Goal: Information Seeking & Learning: Learn about a topic

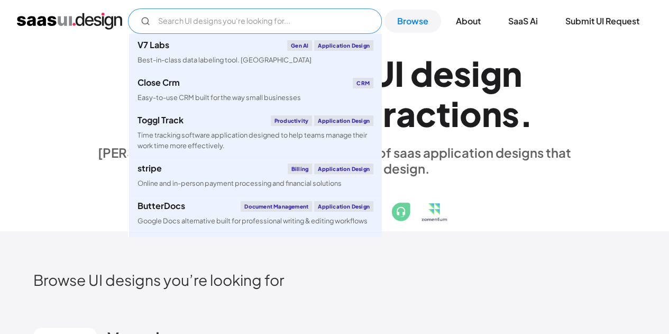
click at [207, 23] on input "Email Form" at bounding box center [255, 20] width 254 height 25
paste input "minimalist dashboard UI"
type input "minimalist dashboard UI"
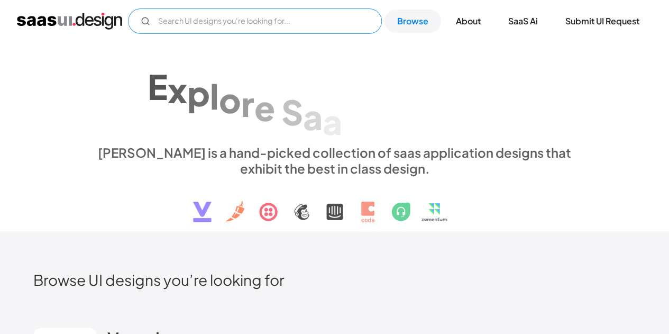
click at [244, 26] on input "Email Form" at bounding box center [255, 20] width 254 height 25
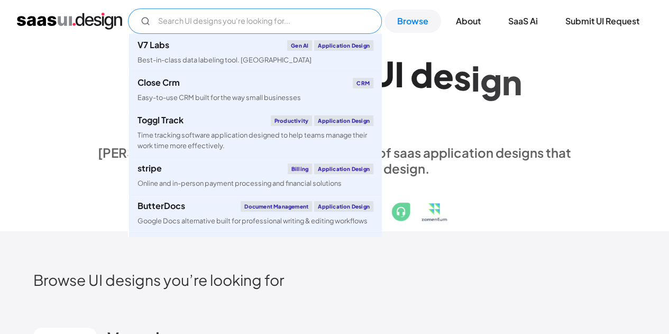
paste input "minimalist dashboard UI"
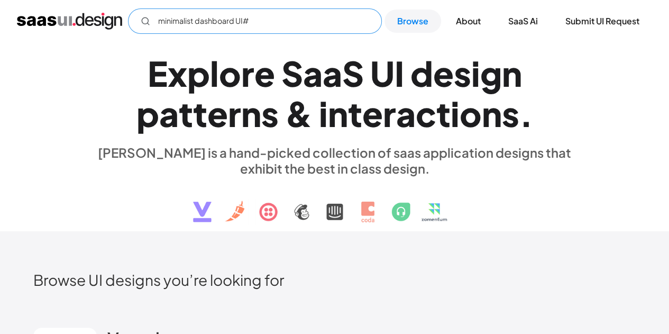
drag, startPoint x: 244, startPoint y: 26, endPoint x: 276, endPoint y: -46, distance: 78.6
click at [276, 0] on html "minimalist dashboard UI# Not found ! Thank you! Your submission has been receiv…" at bounding box center [334, 167] width 669 height 334
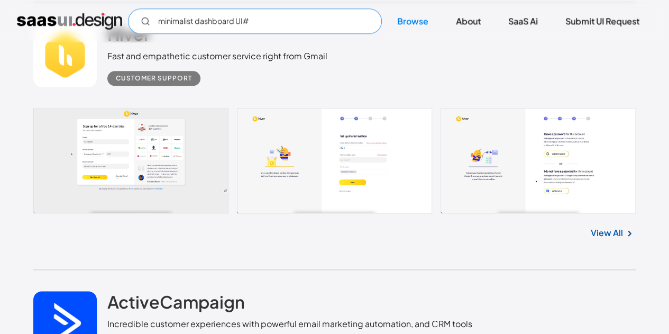
scroll to position [544, 0]
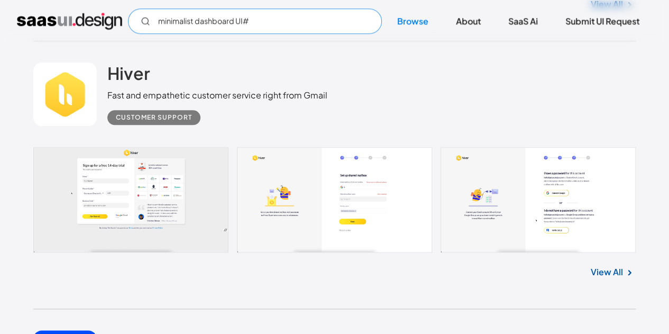
click at [275, 30] on input "minimalist dashboard UI#" at bounding box center [255, 20] width 254 height 25
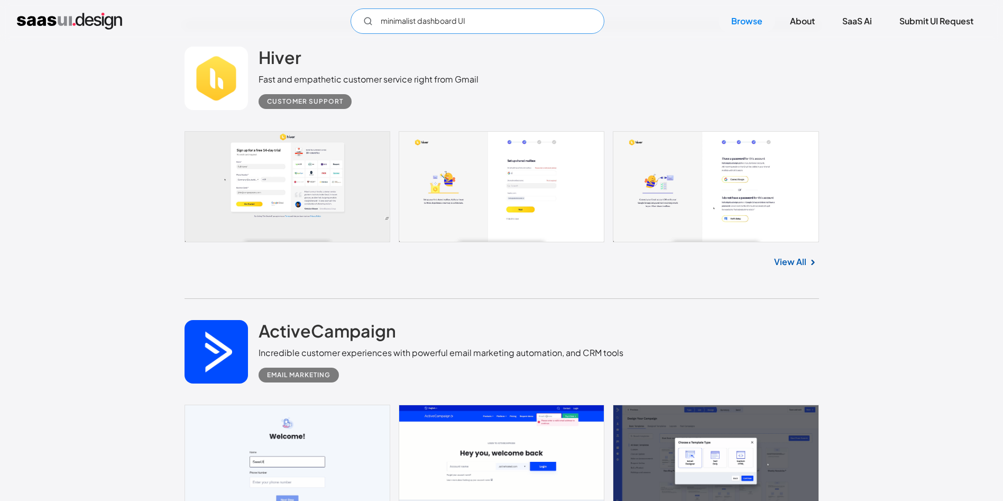
scroll to position [634, 0]
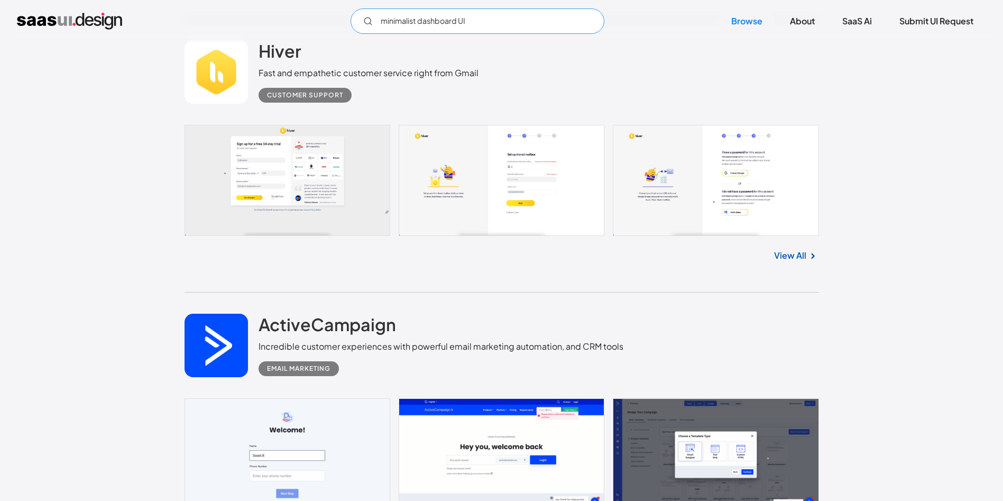
type input "minimalist dashboard UI"
click at [266, 182] on link at bounding box center [501, 180] width 634 height 111
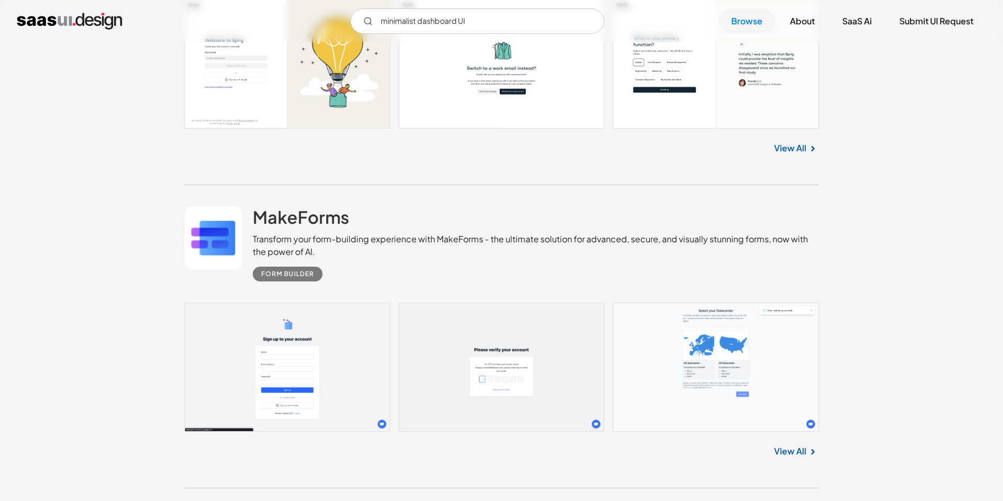
scroll to position [1189, 0]
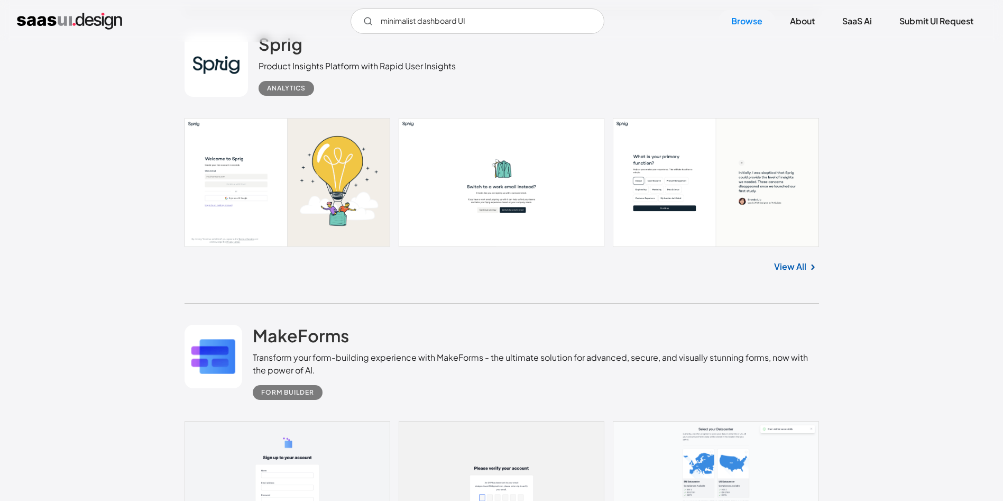
click at [538, 142] on link at bounding box center [501, 182] width 634 height 129
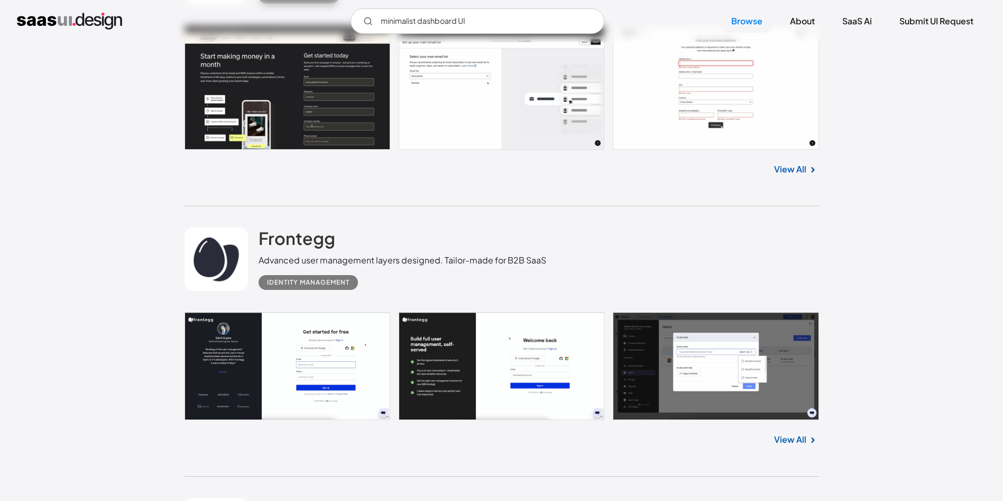
scroll to position [2378, 0]
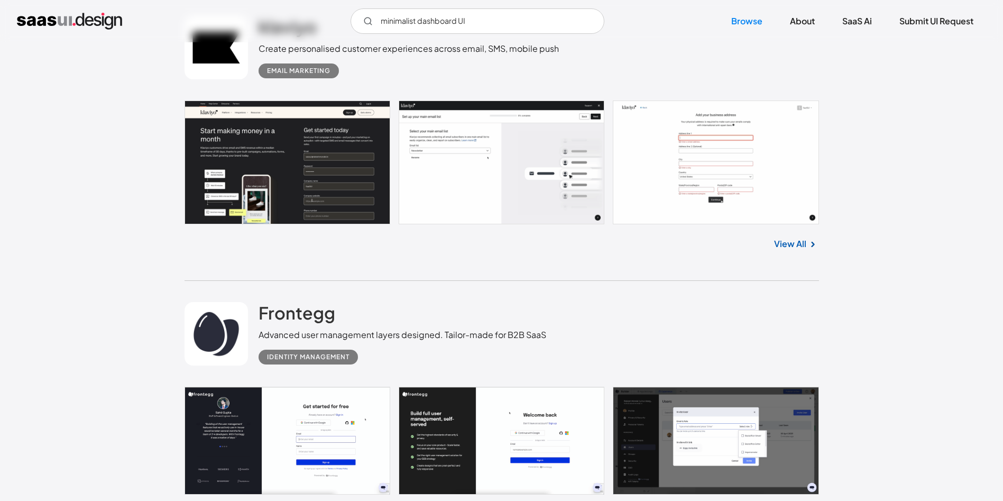
click at [283, 198] on link at bounding box center [501, 162] width 634 height 124
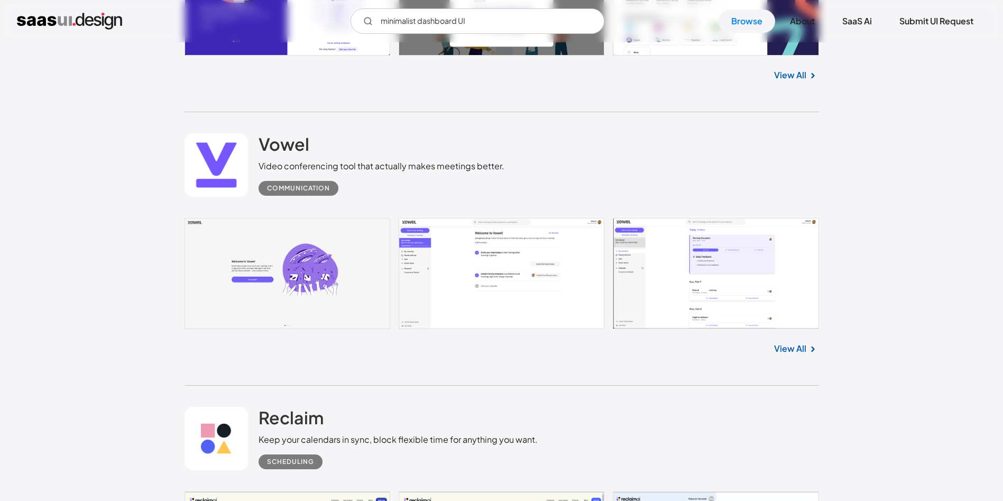
scroll to position [5787, 0]
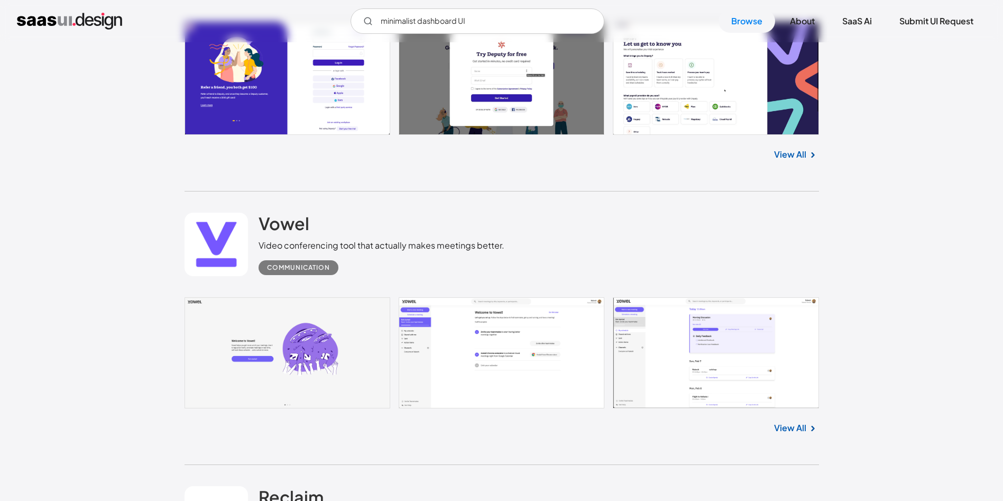
click at [298, 333] on link at bounding box center [501, 353] width 634 height 112
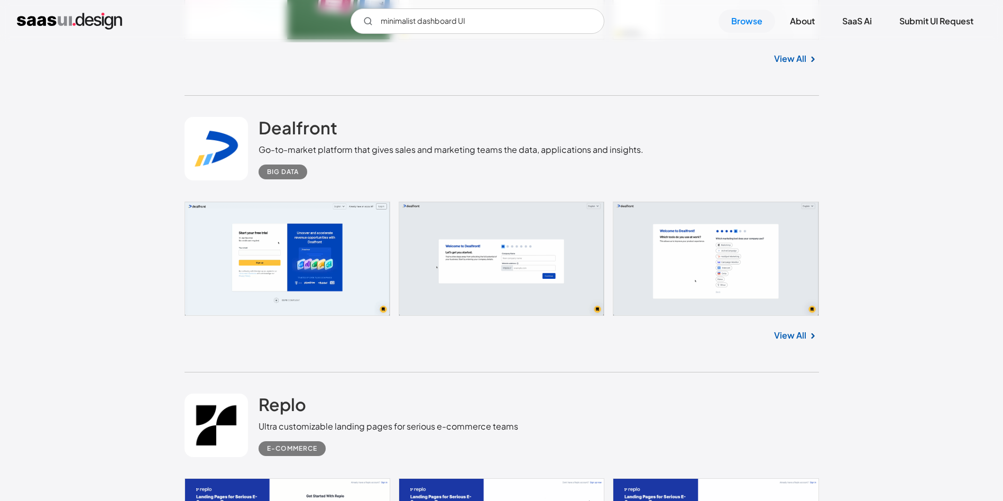
scroll to position [7611, 0]
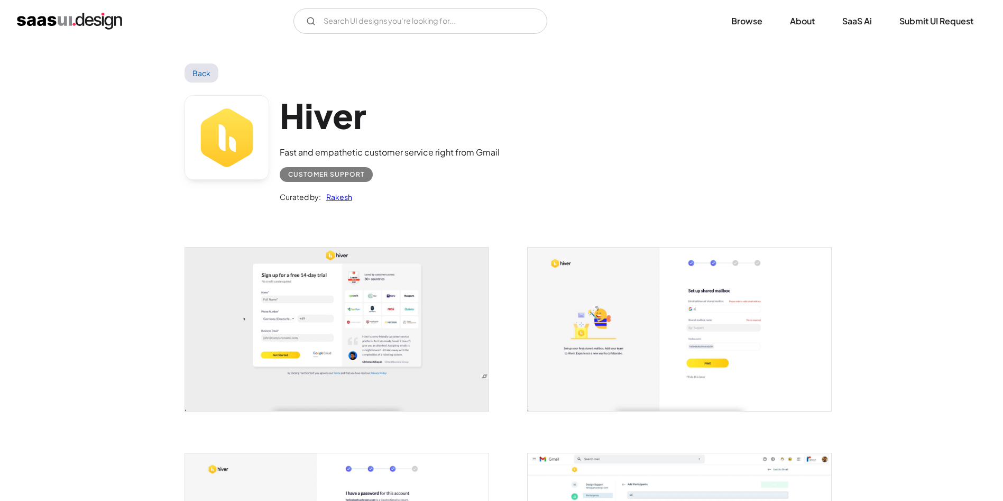
click at [300, 183] on div "Curated by: Rakesh" at bounding box center [390, 192] width 220 height 21
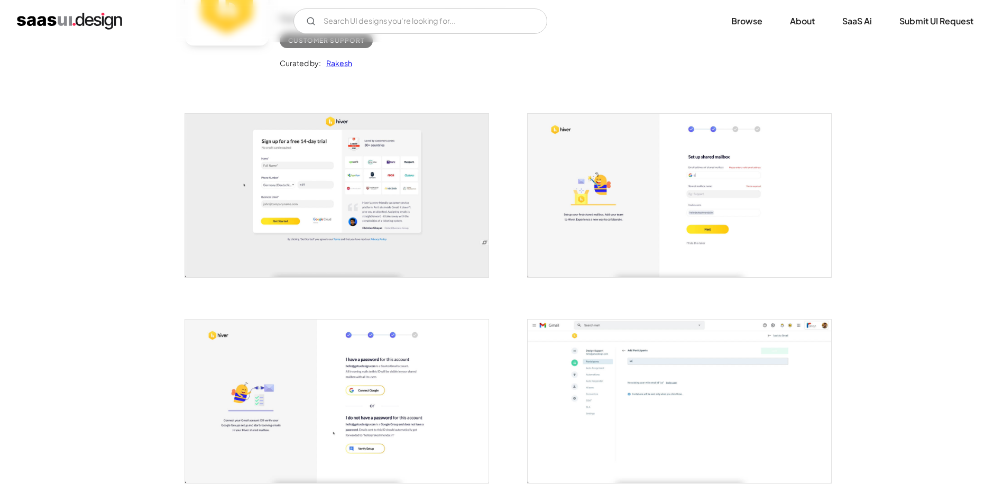
scroll to position [159, 0]
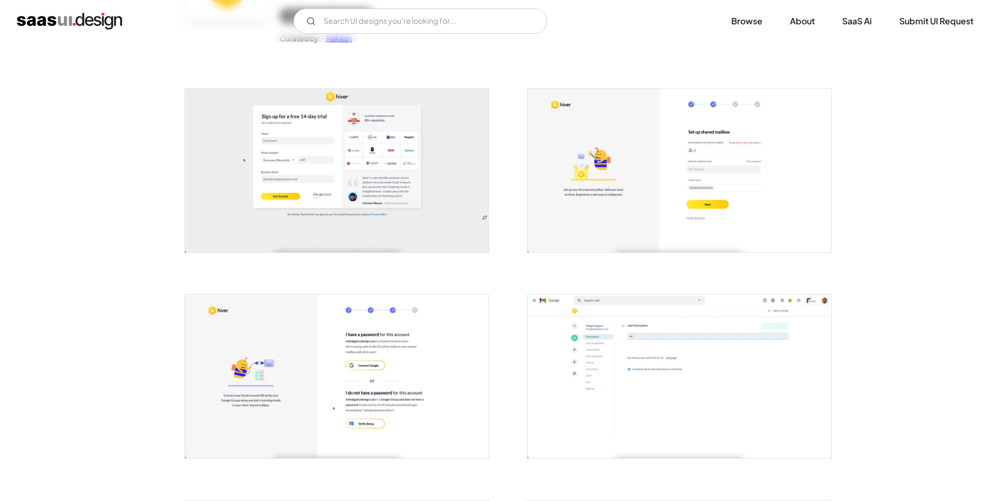
click at [359, 193] on img "open lightbox" at bounding box center [336, 170] width 303 height 163
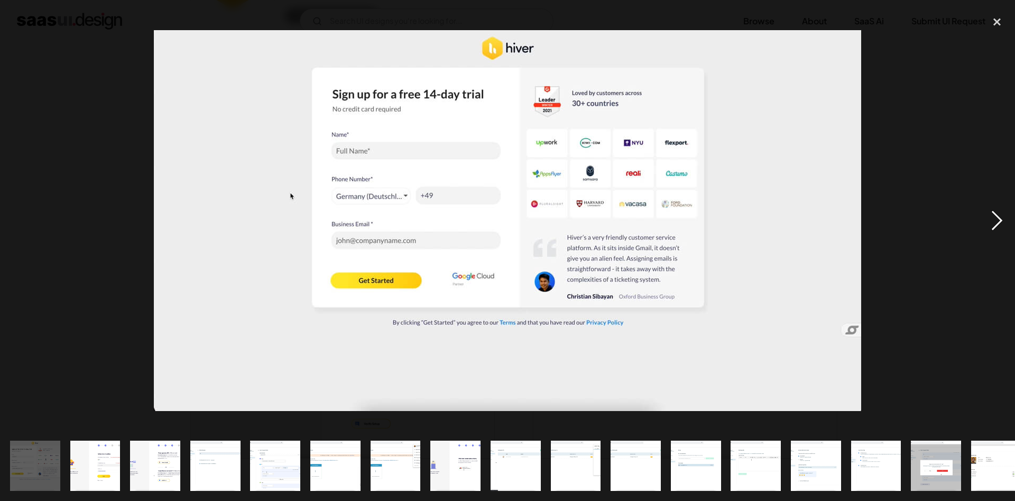
click at [1002, 219] on div "next image" at bounding box center [997, 220] width 36 height 420
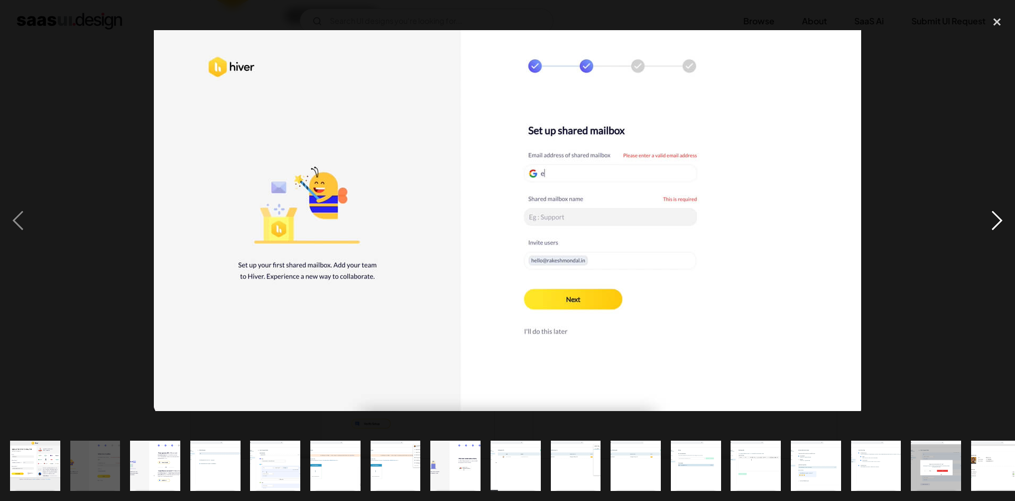
click at [1002, 219] on div "next image" at bounding box center [997, 220] width 36 height 420
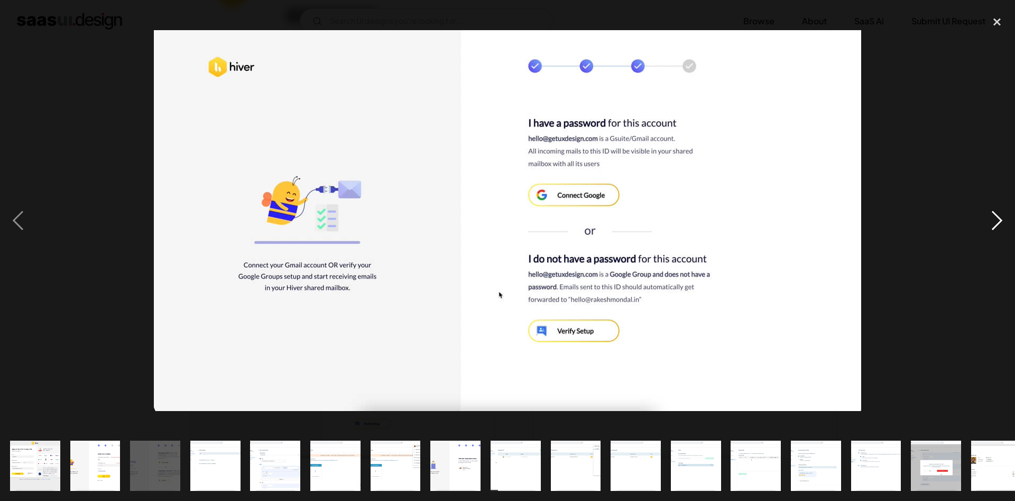
click at [1002, 219] on div "next image" at bounding box center [997, 220] width 36 height 420
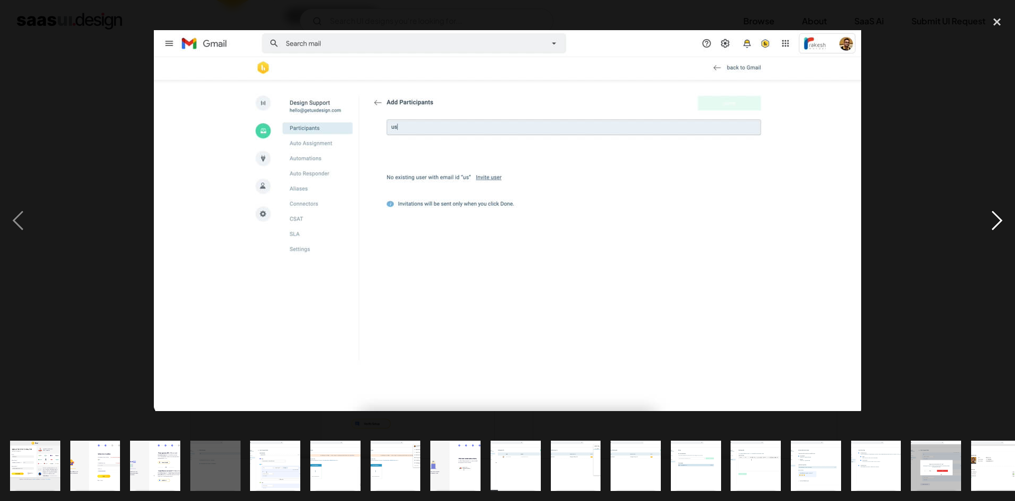
click at [1002, 219] on div "next image" at bounding box center [997, 220] width 36 height 420
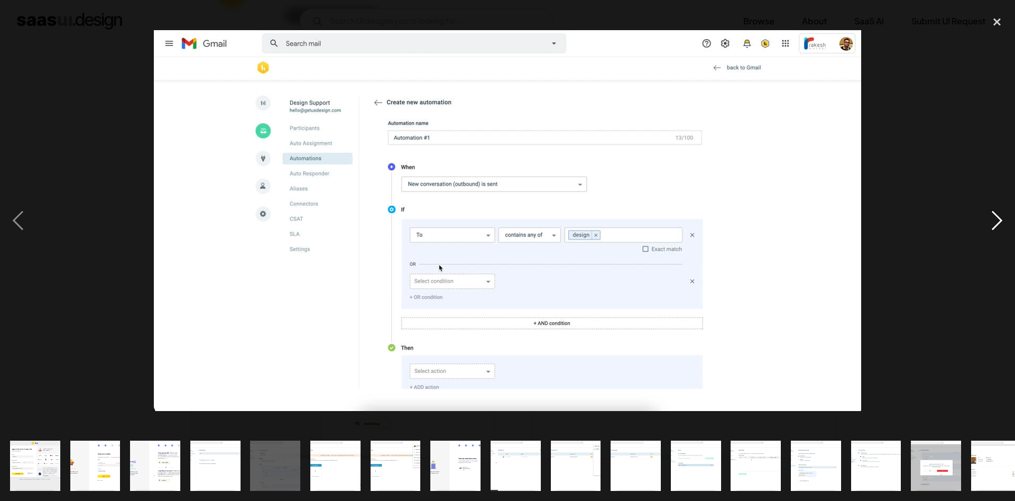
click at [1002, 219] on div "next image" at bounding box center [997, 220] width 36 height 420
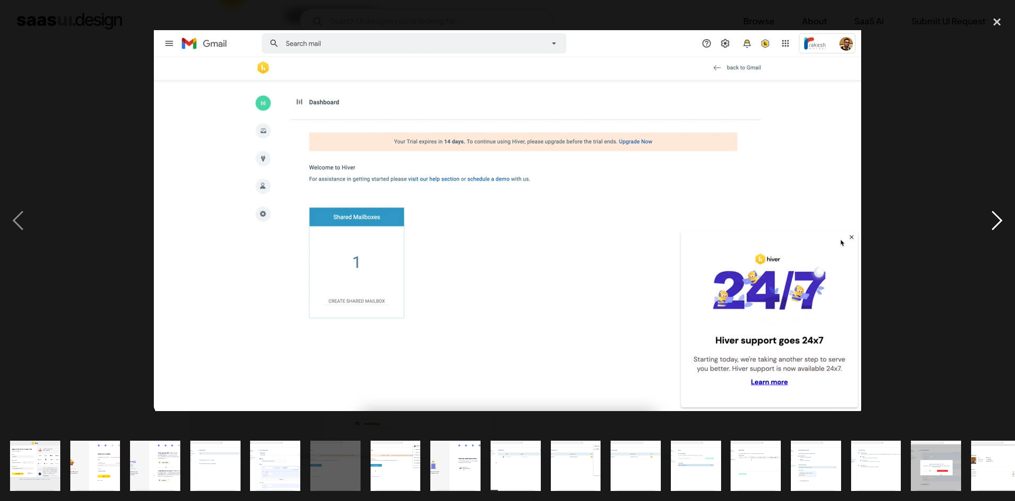
click at [1002, 219] on div "next image" at bounding box center [997, 220] width 36 height 420
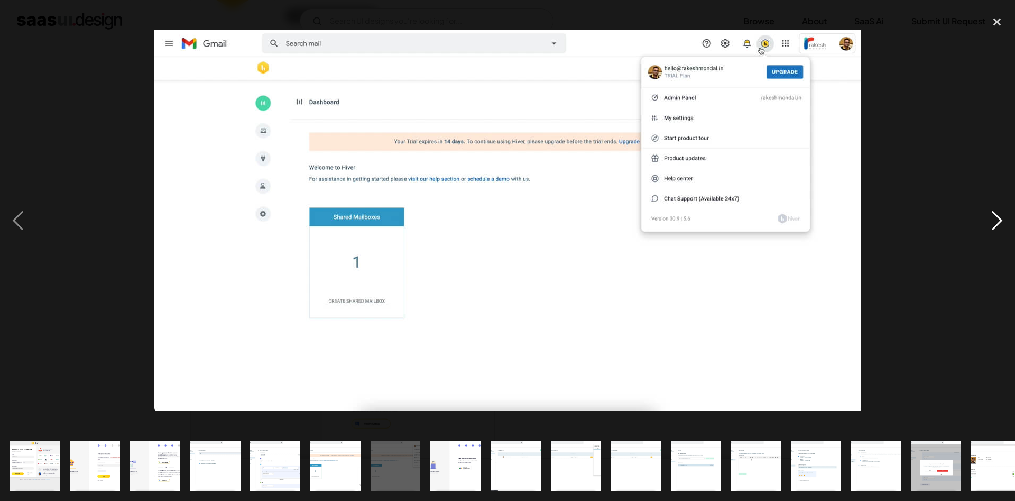
click at [1002, 219] on div "next image" at bounding box center [997, 220] width 36 height 420
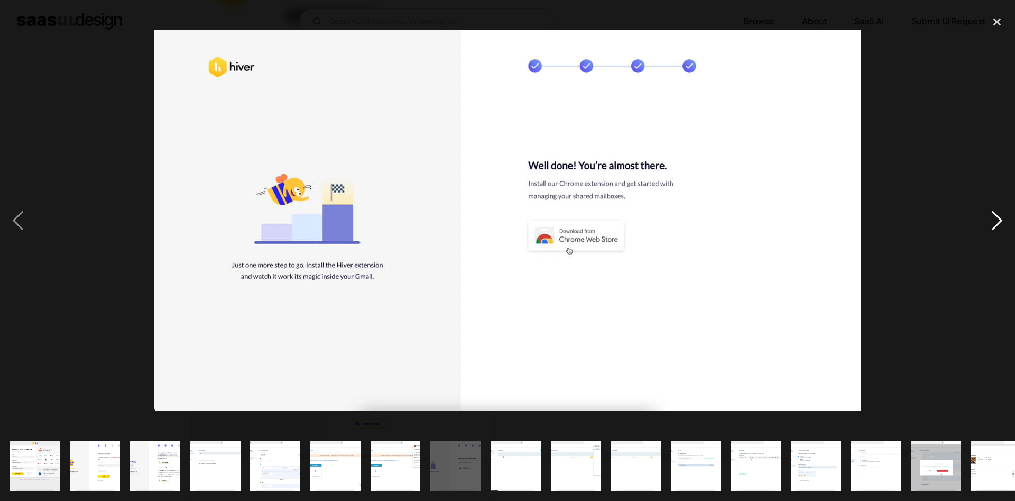
click at [1002, 219] on div "next image" at bounding box center [997, 220] width 36 height 420
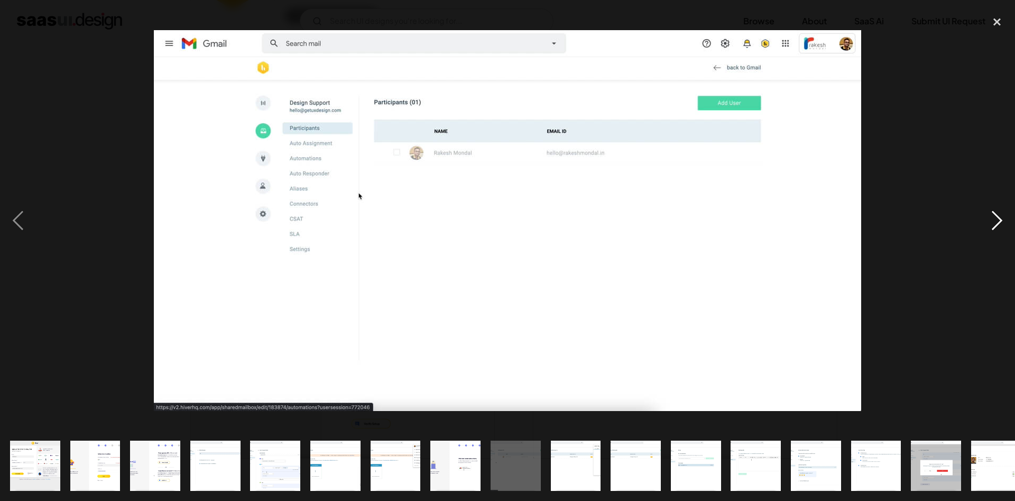
click at [1002, 219] on div "next image" at bounding box center [997, 220] width 36 height 420
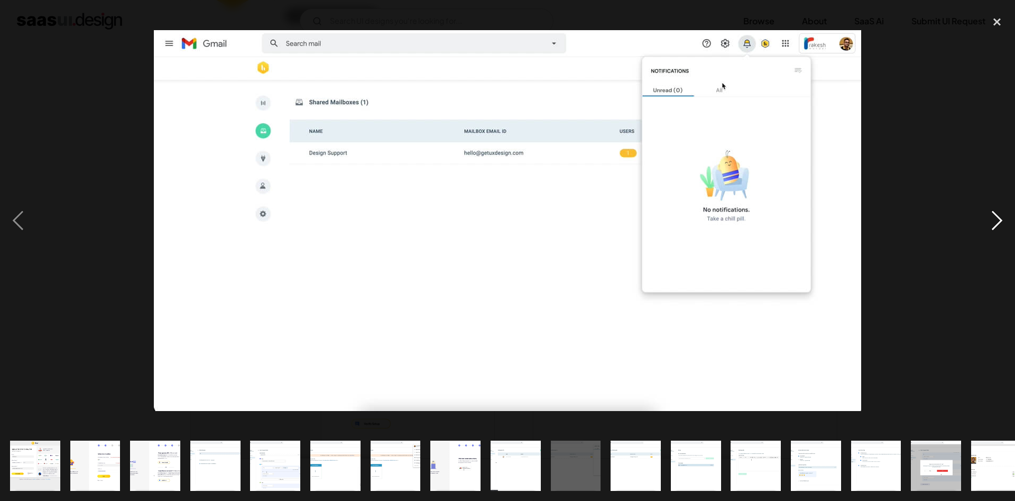
click at [1002, 219] on div "next image" at bounding box center [997, 220] width 36 height 420
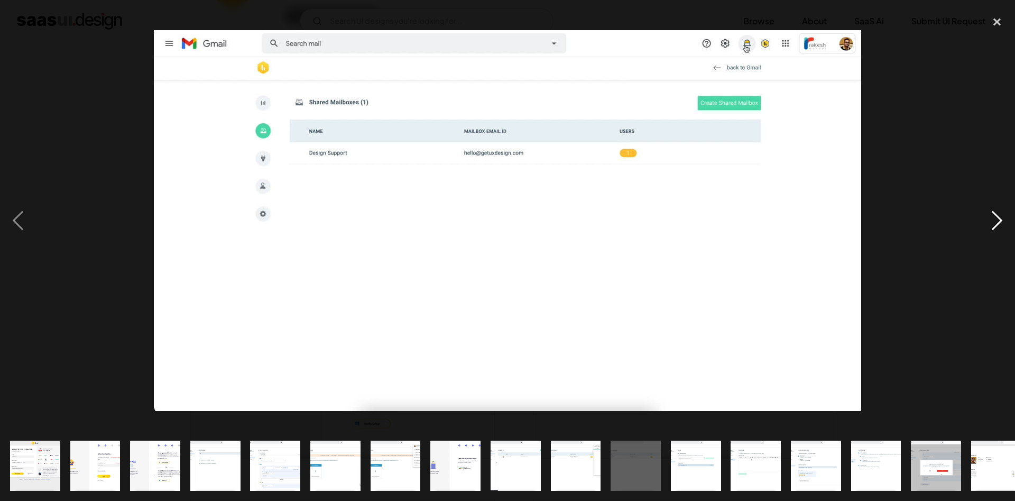
click at [1002, 219] on div "next image" at bounding box center [997, 220] width 36 height 420
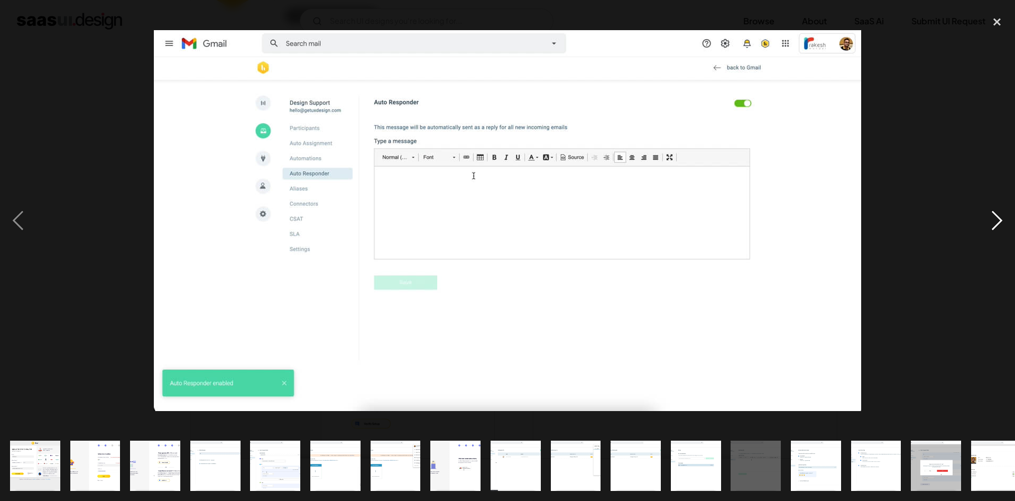
click at [1002, 219] on div "next image" at bounding box center [997, 220] width 36 height 420
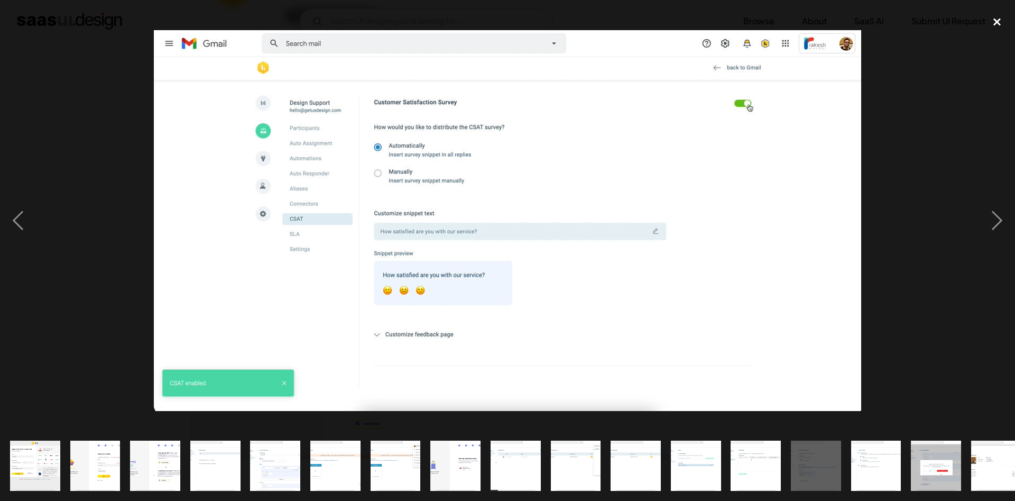
drag, startPoint x: 1001, startPoint y: 15, endPoint x: 994, endPoint y: 29, distance: 15.6
click at [1000, 17] on div "close lightbox" at bounding box center [997, 21] width 36 height 23
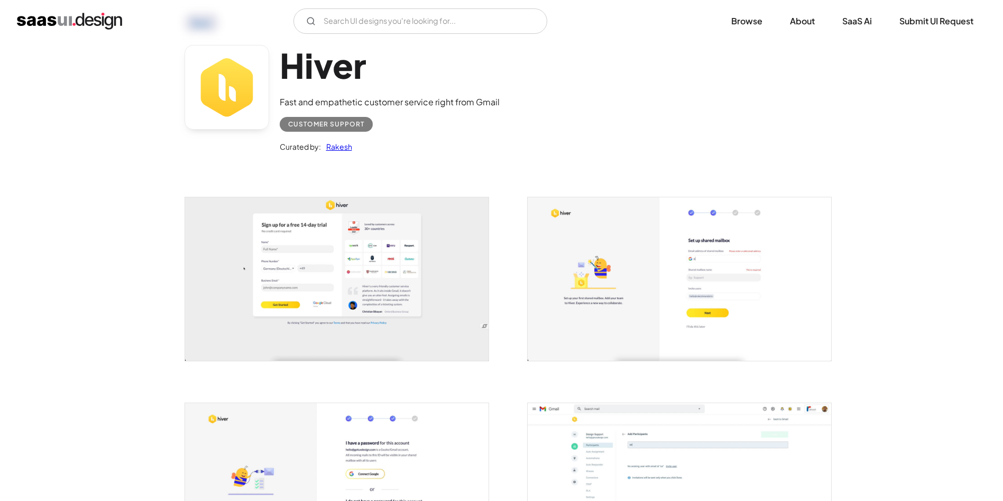
scroll to position [0, 0]
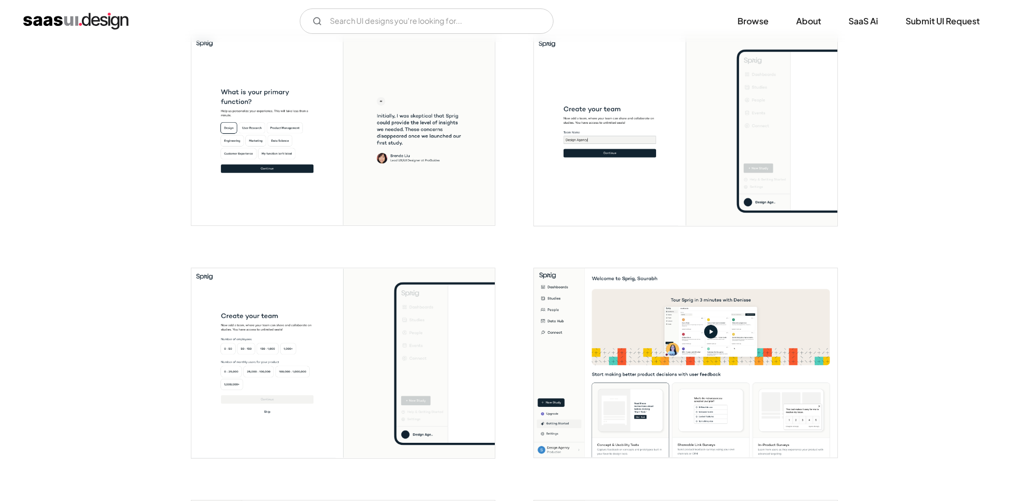
scroll to position [714, 0]
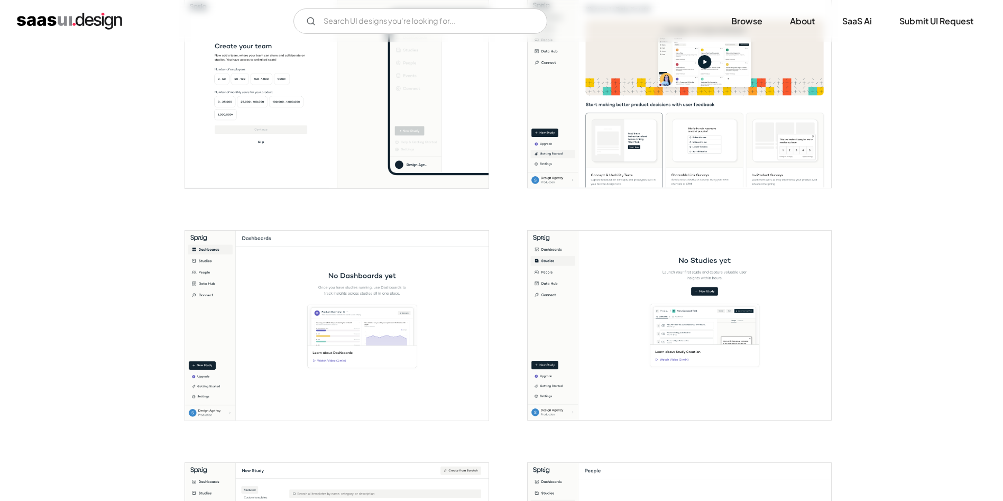
click at [661, 141] on img "open lightbox" at bounding box center [678, 93] width 303 height 190
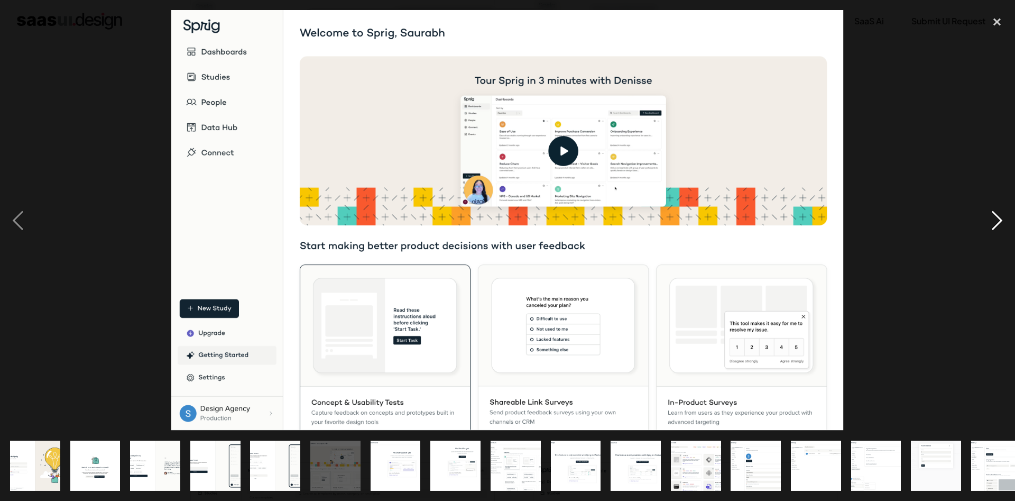
click at [996, 219] on div "next image" at bounding box center [997, 220] width 36 height 420
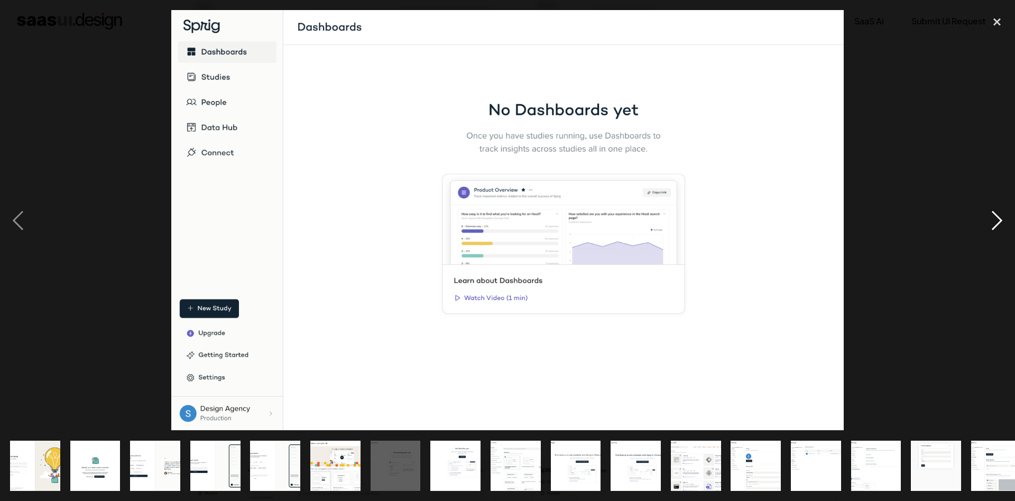
click at [996, 219] on div "next image" at bounding box center [997, 220] width 36 height 420
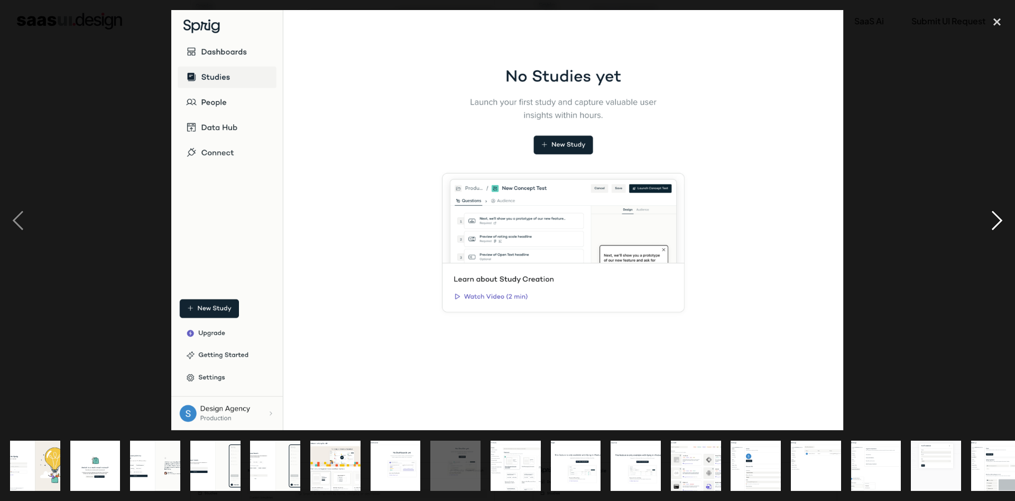
click at [996, 219] on div "next image" at bounding box center [997, 220] width 36 height 420
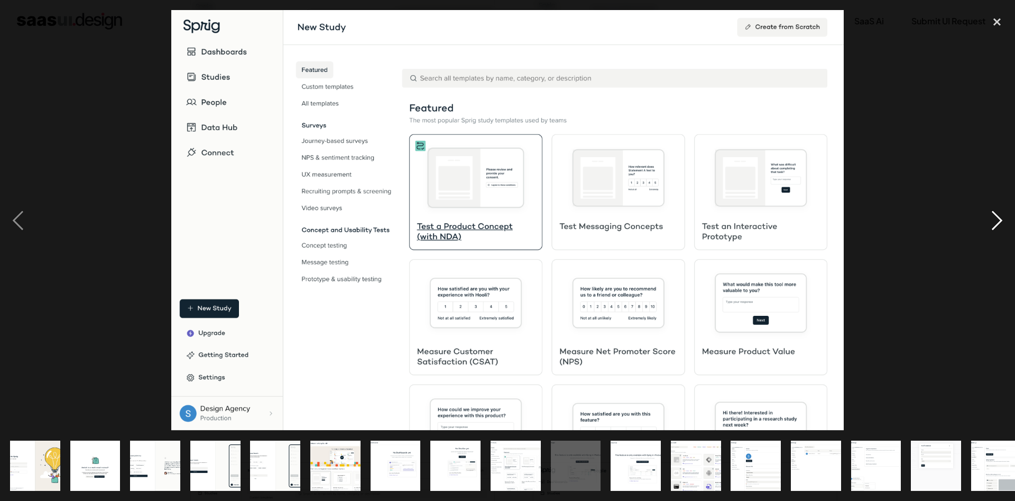
click at [996, 219] on div "next image" at bounding box center [997, 220] width 36 height 420
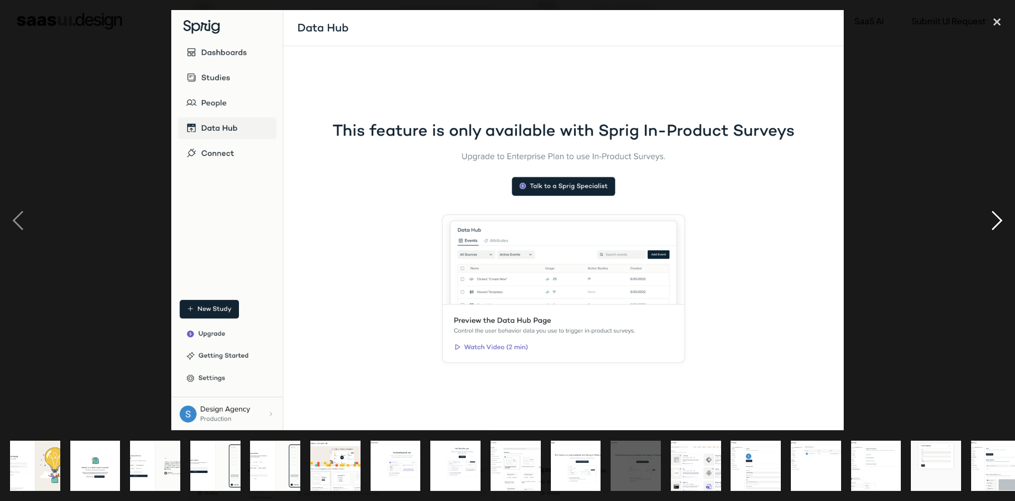
click at [997, 219] on div "next image" at bounding box center [997, 220] width 36 height 420
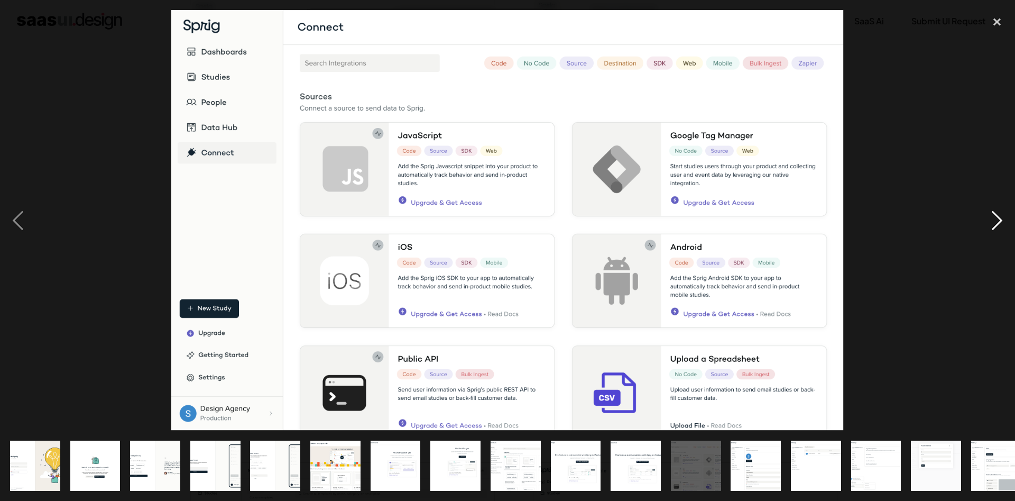
click at [997, 219] on div "next image" at bounding box center [997, 220] width 36 height 420
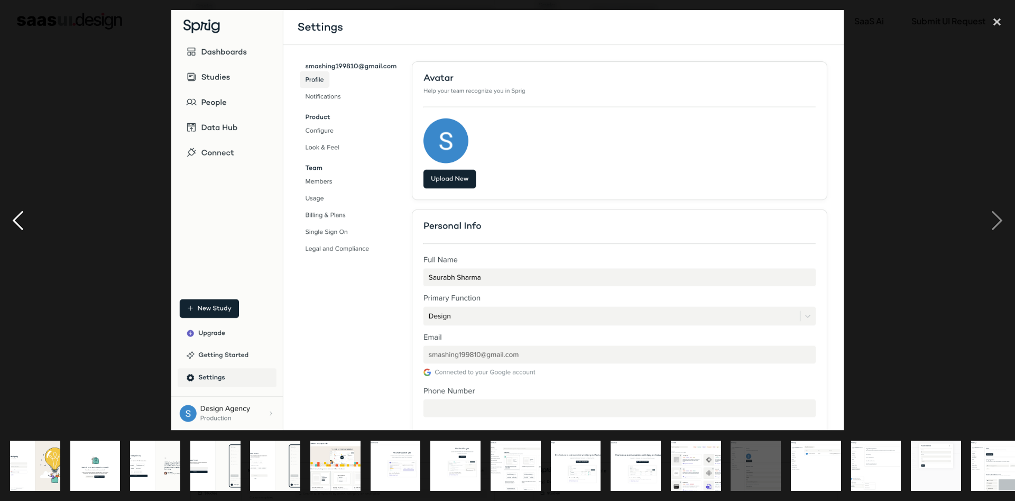
click at [14, 235] on div "previous image" at bounding box center [18, 220] width 36 height 420
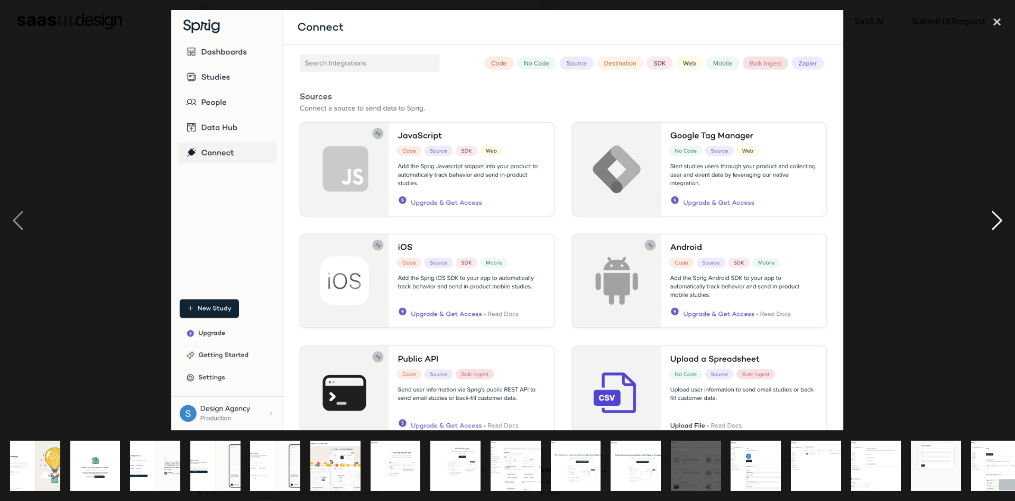
click at [990, 218] on div "next image" at bounding box center [997, 220] width 36 height 420
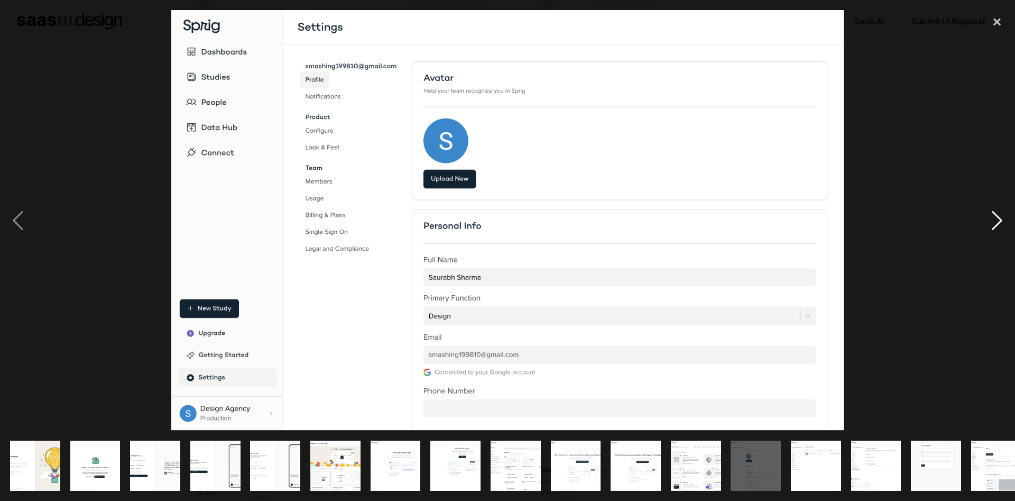
click at [990, 218] on div "next image" at bounding box center [997, 220] width 36 height 420
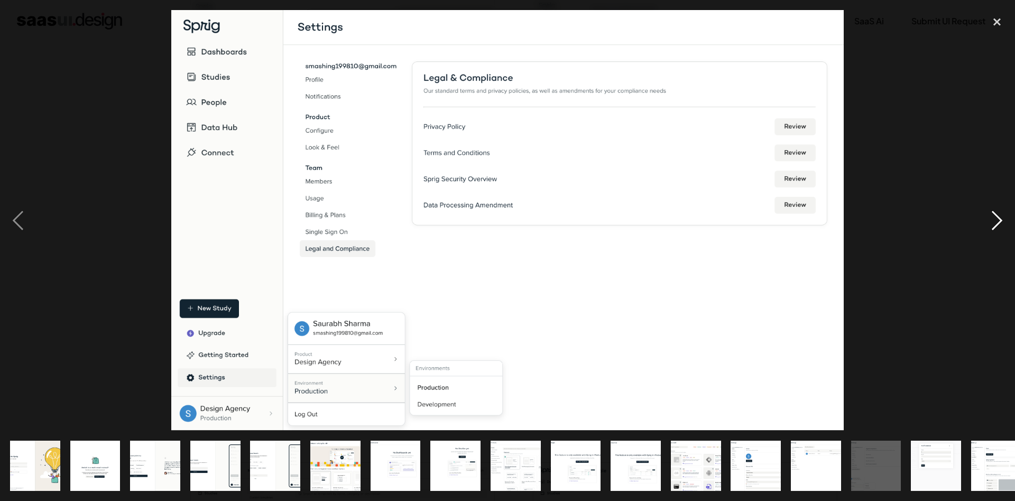
click at [990, 218] on div "next image" at bounding box center [997, 220] width 36 height 420
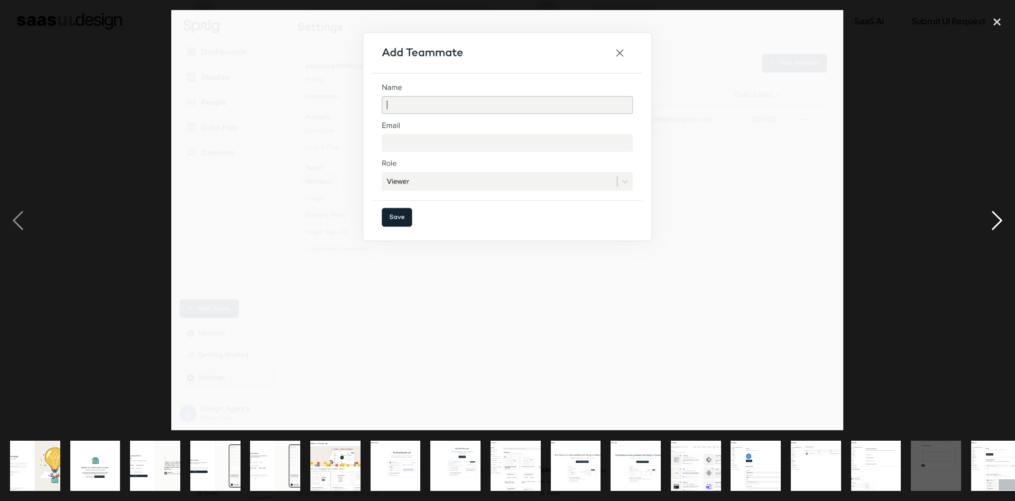
click at [990, 218] on div "next image" at bounding box center [997, 220] width 36 height 420
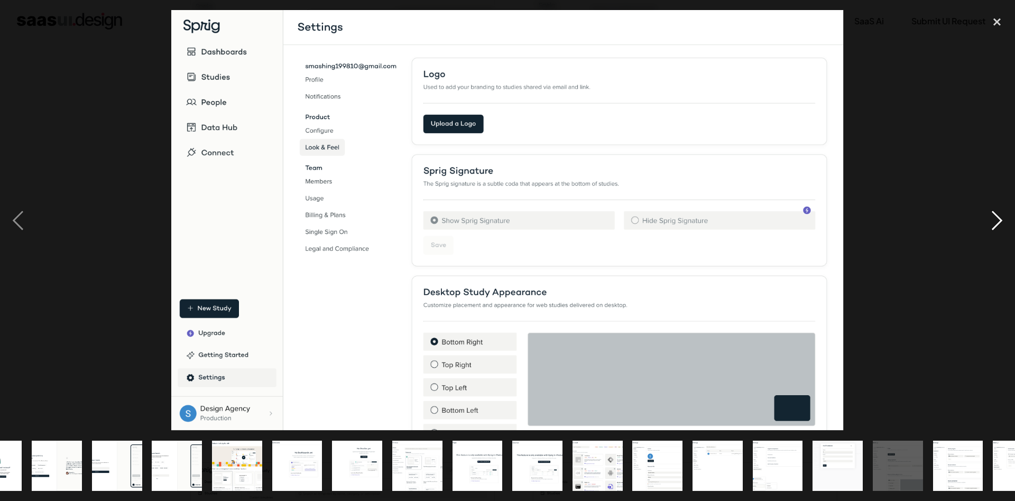
click at [990, 218] on div "next image" at bounding box center [997, 220] width 36 height 420
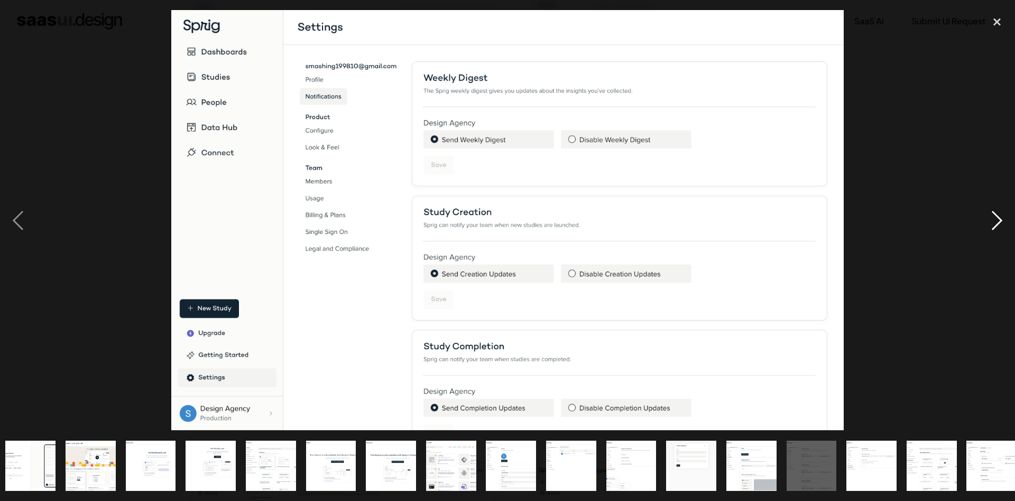
click at [990, 218] on div "next image" at bounding box center [997, 220] width 36 height 420
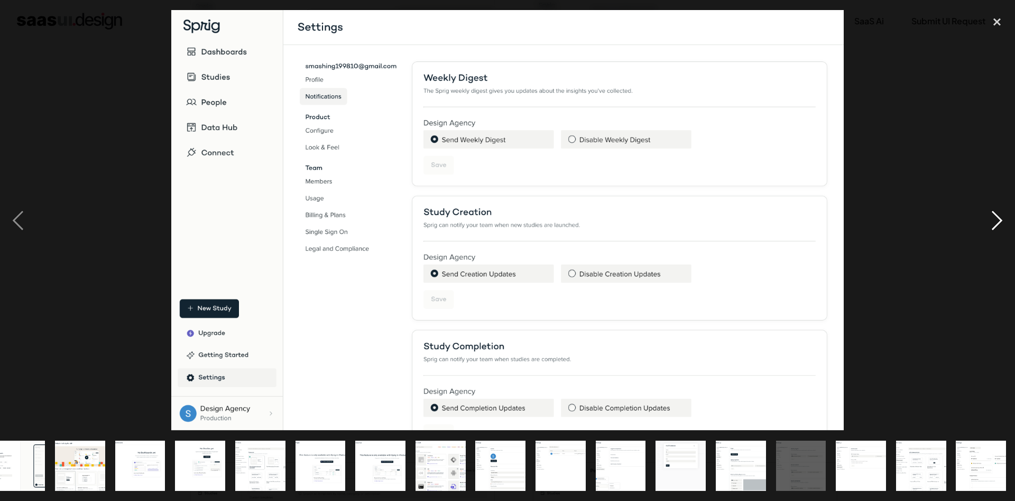
scroll to position [0, 256]
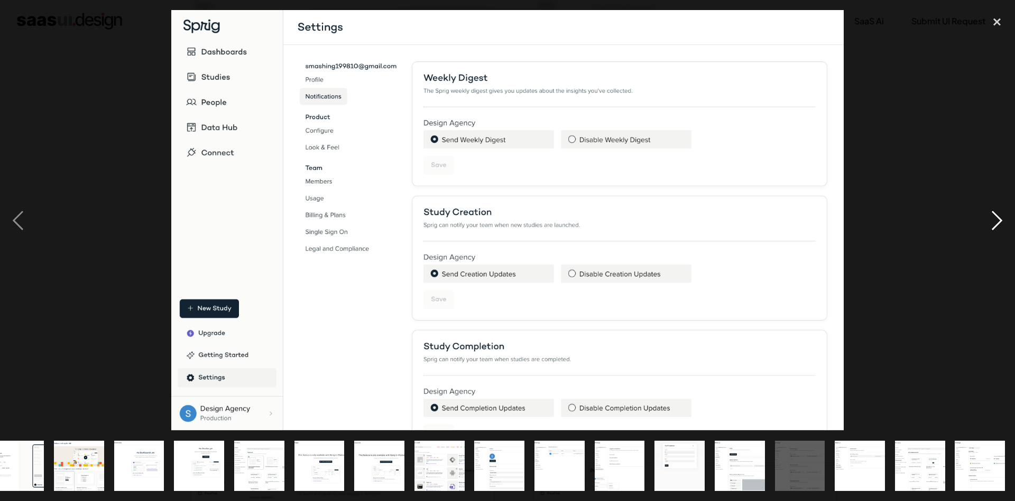
click at [990, 218] on div "next image" at bounding box center [997, 220] width 36 height 420
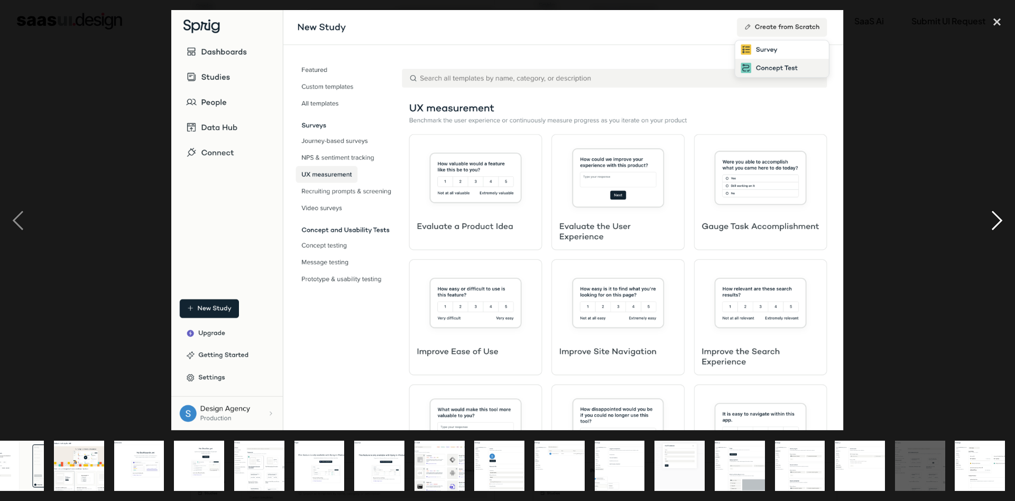
click at [990, 218] on div "next image" at bounding box center [997, 220] width 36 height 420
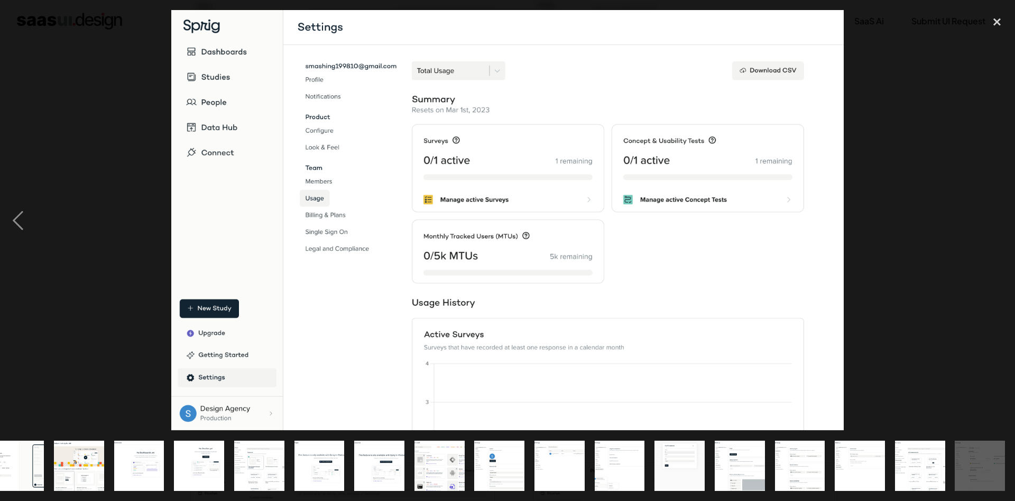
click at [990, 218] on div "next image" at bounding box center [997, 220] width 36 height 420
drag, startPoint x: 1014, startPoint y: 23, endPoint x: 1001, endPoint y: 23, distance: 13.2
click at [1002, 23] on div "close lightbox" at bounding box center [997, 21] width 36 height 23
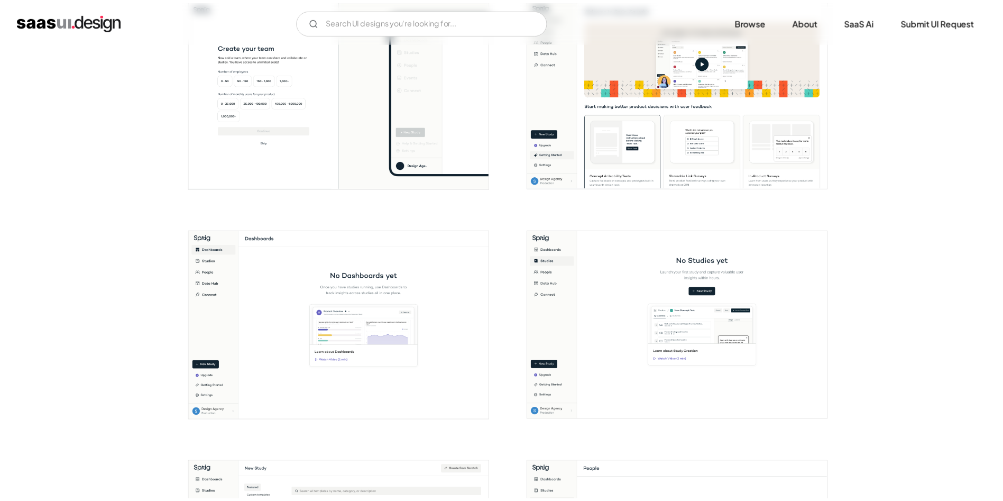
scroll to position [0, 0]
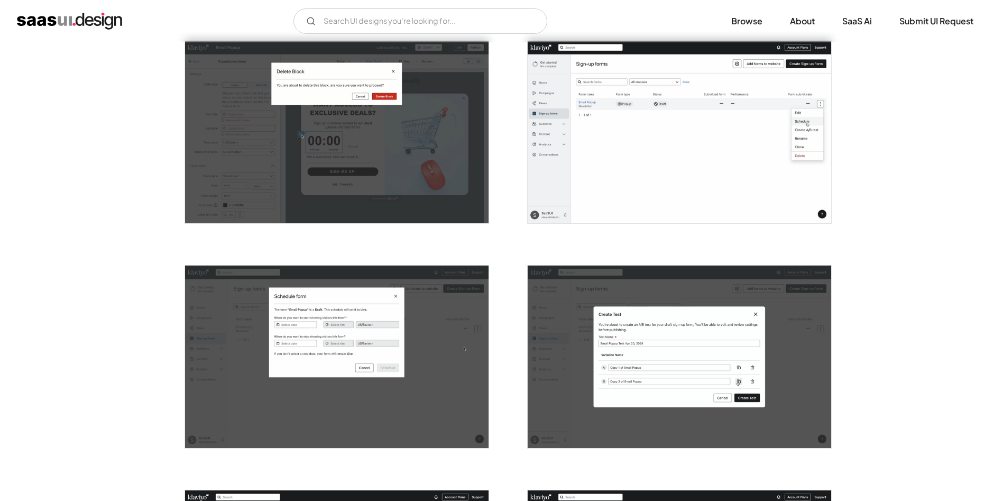
scroll to position [1110, 0]
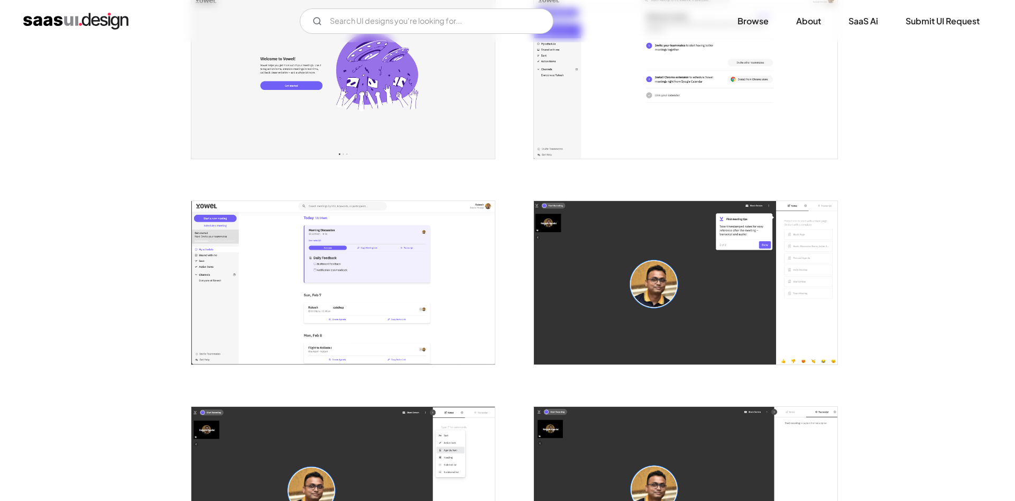
scroll to position [476, 0]
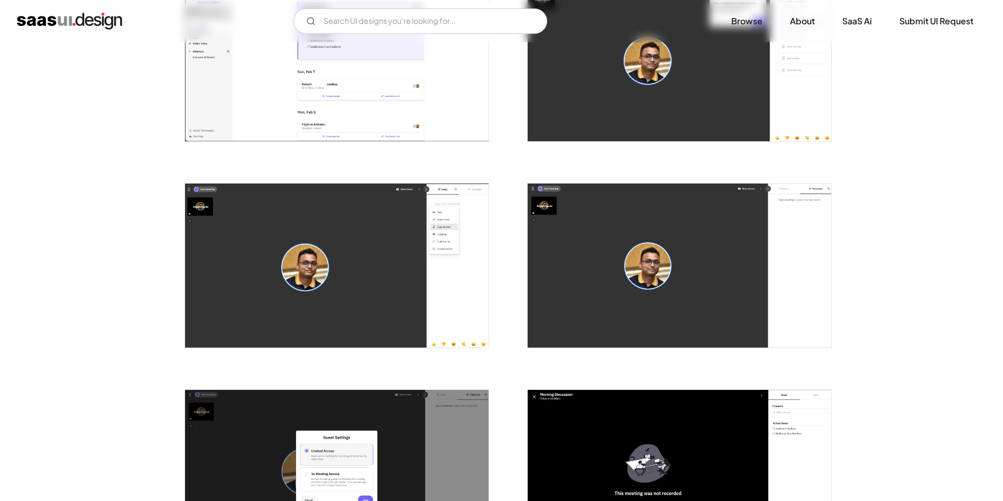
click at [316, 89] on img "open lightbox" at bounding box center [336, 59] width 303 height 163
